Goal: Check status: Check status

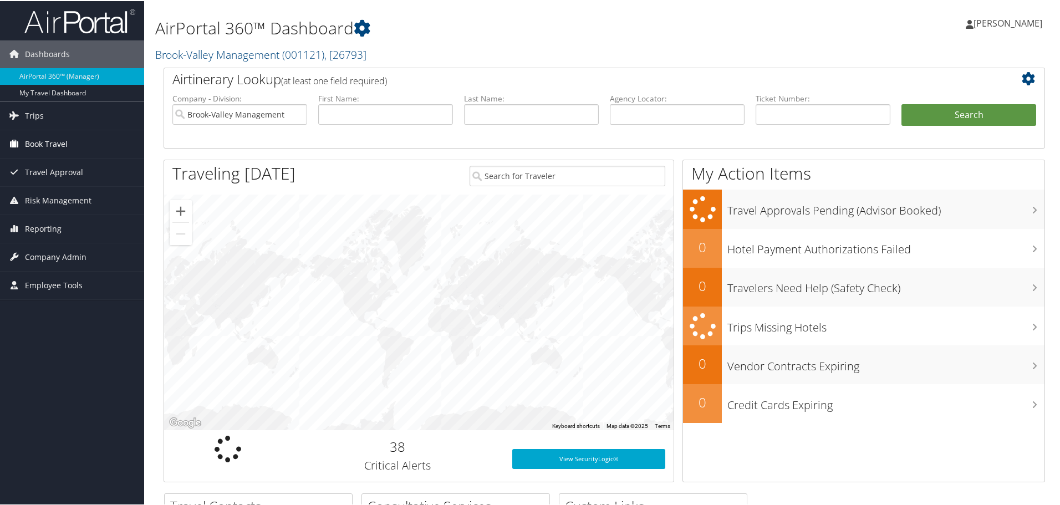
click at [35, 149] on span "Book Travel" at bounding box center [46, 143] width 43 height 28
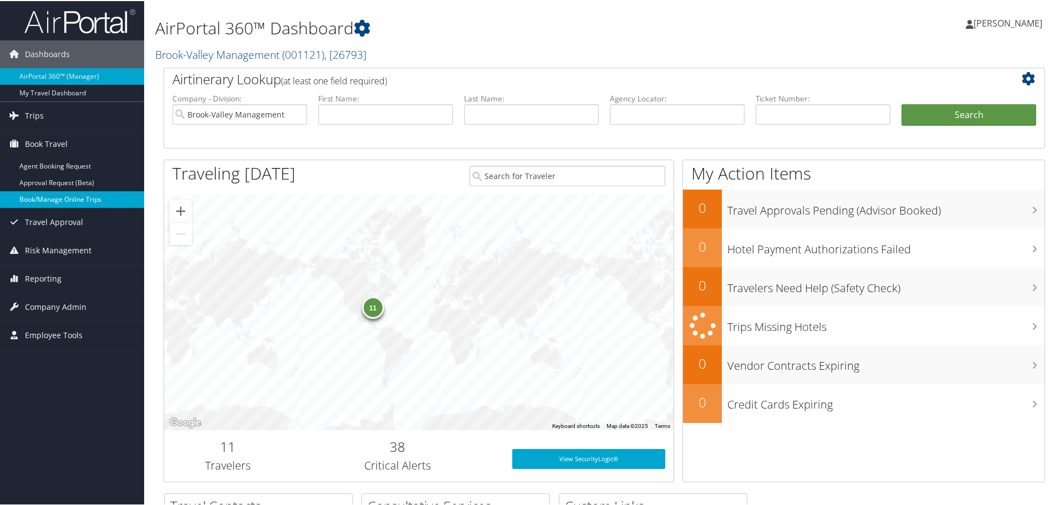
click at [49, 205] on link "Book/Manage Online Trips" at bounding box center [72, 198] width 144 height 17
click at [483, 119] on input "text" at bounding box center [531, 113] width 135 height 21
type input "prince"
click at [902, 103] on button "Search" at bounding box center [969, 114] width 135 height 22
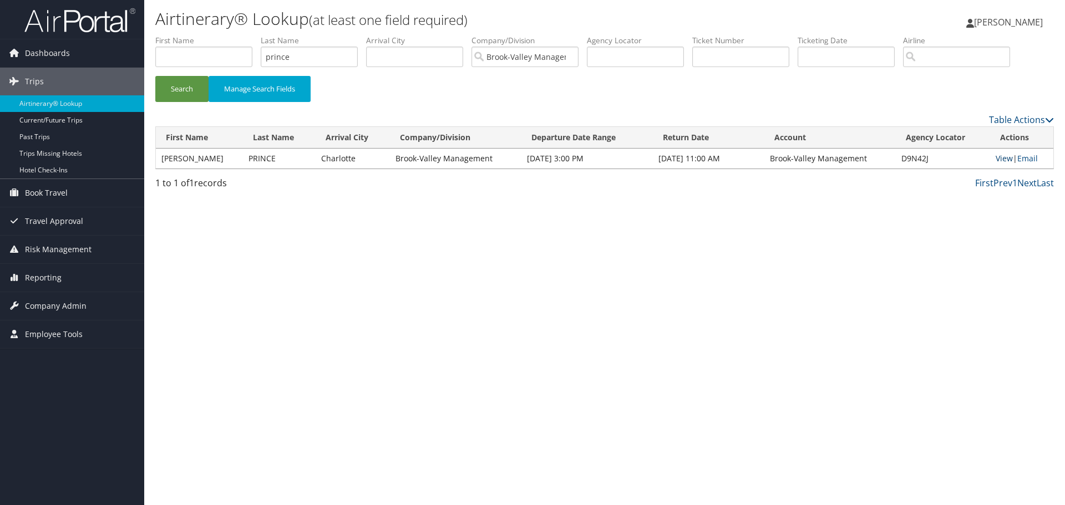
click at [997, 159] on link "View" at bounding box center [1004, 158] width 17 height 11
drag, startPoint x: 308, startPoint y: 58, endPoint x: 180, endPoint y: 62, distance: 128.2
click at [180, 35] on ul "First Name Last Name prince Departure City Arrival City Company/Division Brook-…" at bounding box center [604, 35] width 898 height 0
type input "larocque"
click at [155, 76] on button "Search" at bounding box center [181, 89] width 53 height 26
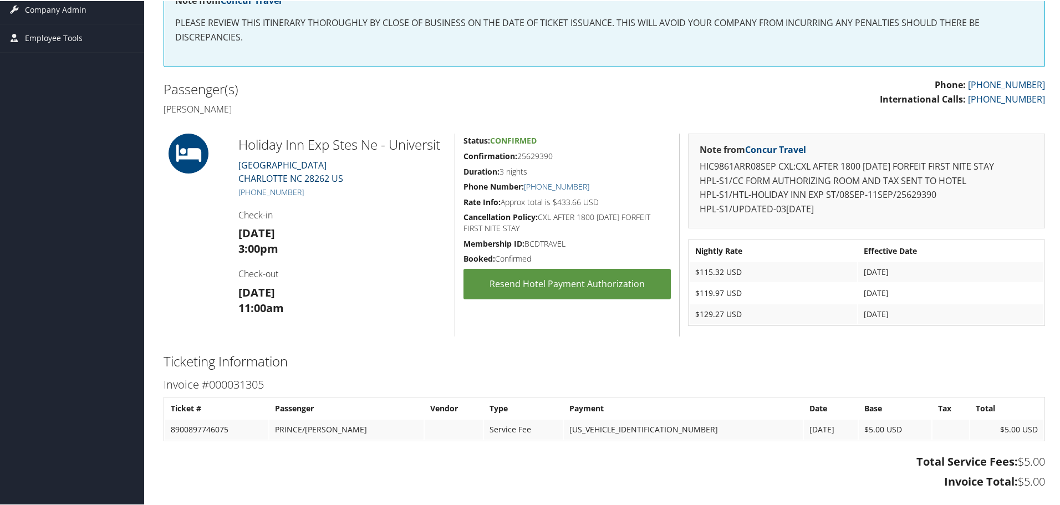
scroll to position [222, 0]
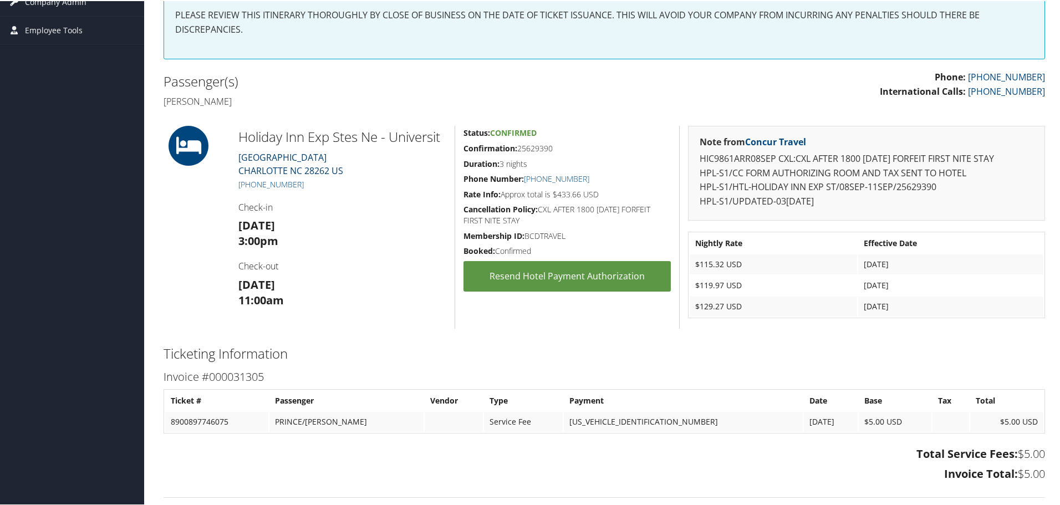
drag, startPoint x: 237, startPoint y: 155, endPoint x: 368, endPoint y: 154, distance: 130.9
click at [368, 154] on div "Holiday Inn Exp Stes Ne - Universit 6020 UNIVERSITY POINTE BOUL CHARLOTTE NC 28…" at bounding box center [342, 226] width 225 height 203
copy link "6020 UNIVERSITY POINTE BOUL"
